Goal: Task Accomplishment & Management: Use online tool/utility

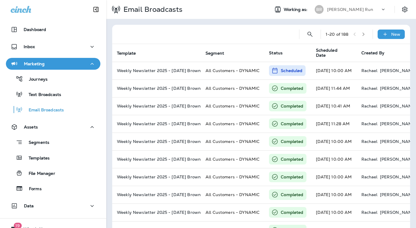
click at [342, 9] on p "[PERSON_NAME] Run" at bounding box center [350, 9] width 46 height 5
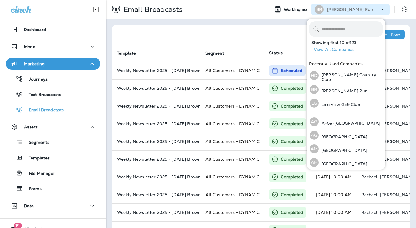
click at [333, 31] on input "text" at bounding box center [351, 29] width 61 height 16
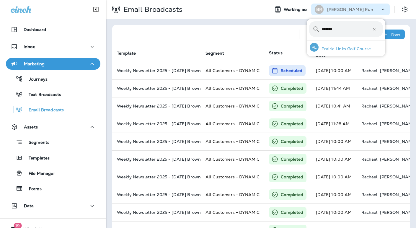
type input "*******"
click at [338, 47] on p "Prairie Links Golf Course" at bounding box center [344, 48] width 52 height 5
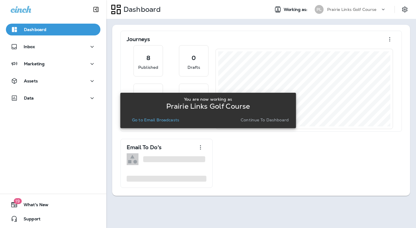
click at [266, 119] on p "Continue to Dashboard" at bounding box center [264, 119] width 48 height 5
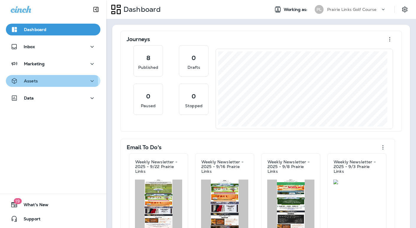
click at [45, 82] on div "Assets" at bounding box center [53, 80] width 85 height 7
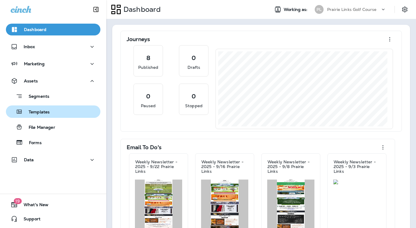
click at [39, 111] on p "Templates" at bounding box center [36, 112] width 27 height 6
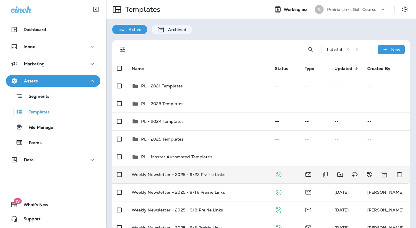
click at [207, 173] on p "Weekly Newsletter - 2025 - 9/22 Prairie Links" at bounding box center [178, 174] width 93 height 5
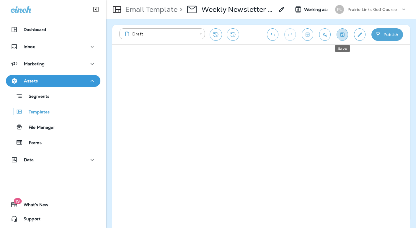
click at [343, 33] on icon "Save" at bounding box center [342, 35] width 6 height 6
click at [344, 37] on icon "Save" at bounding box center [342, 35] width 6 height 6
